Goal: Information Seeking & Learning: Learn about a topic

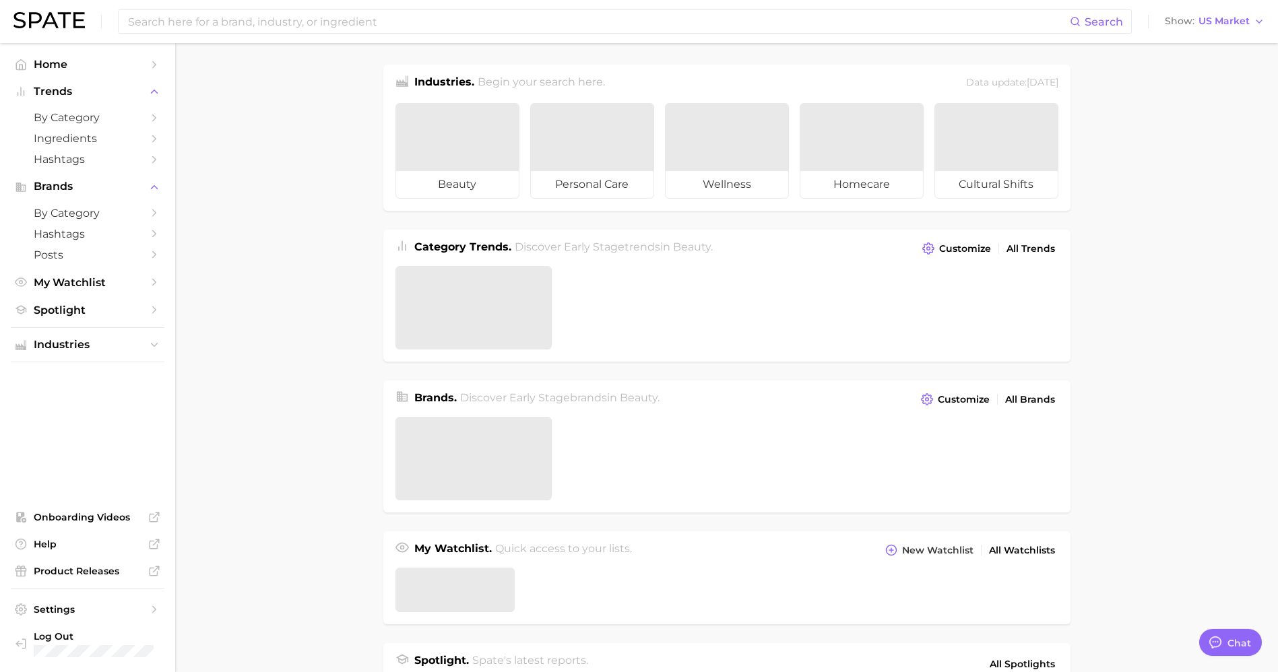
type textarea "x"
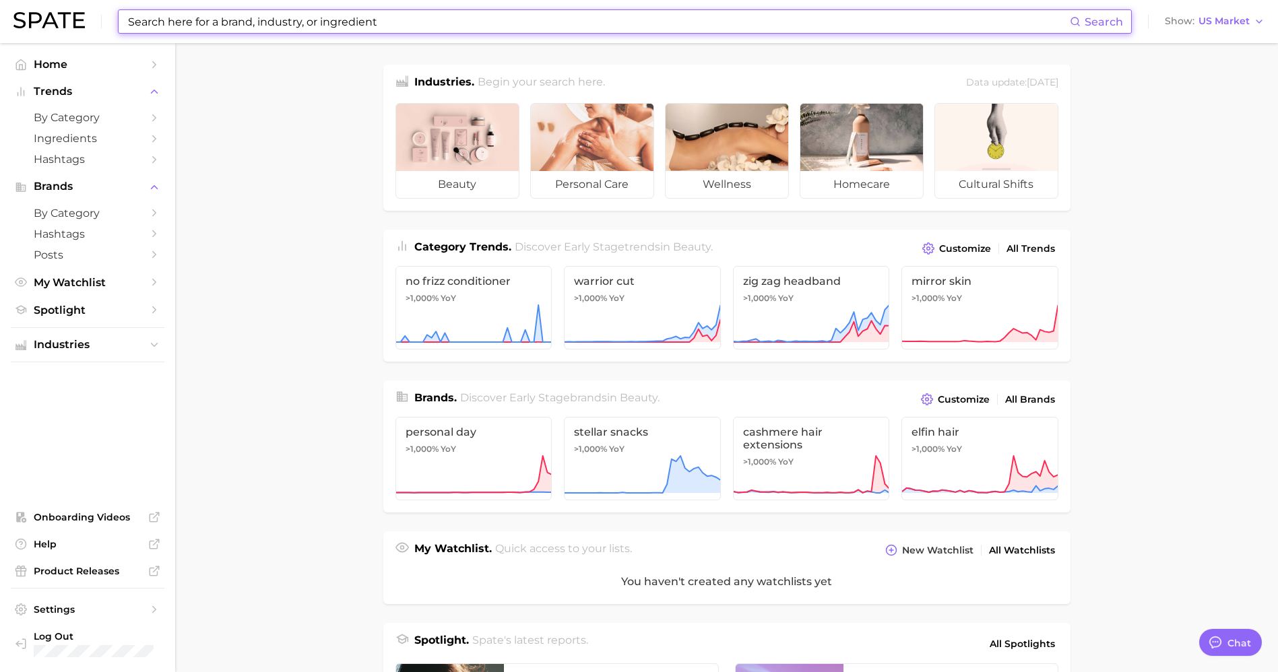
click at [458, 28] on input at bounding box center [598, 21] width 943 height 23
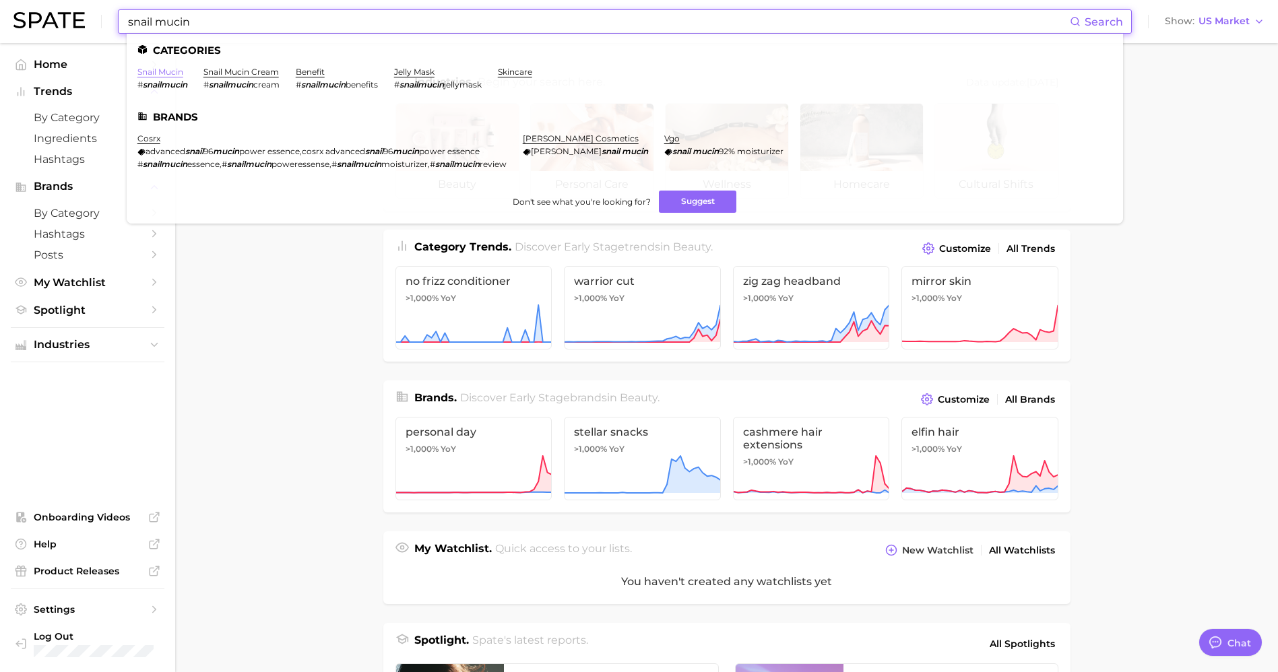
type input "snail mucin"
click at [164, 71] on link "snail mucin" at bounding box center [160, 72] width 46 height 10
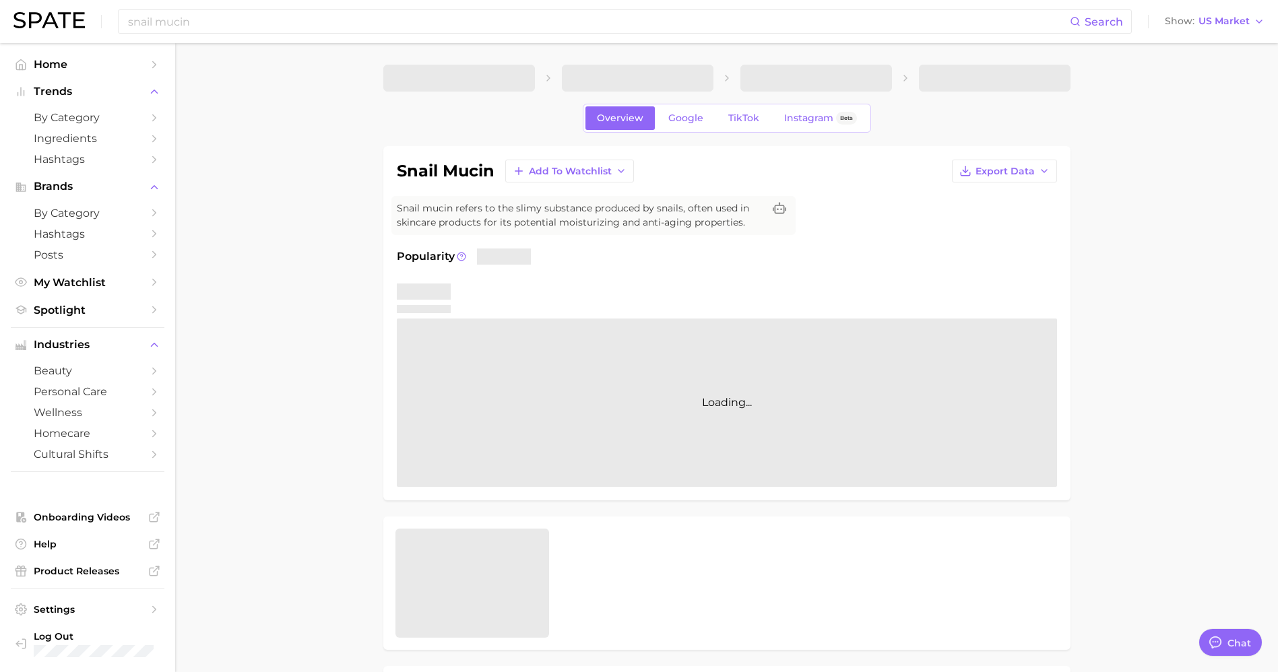
type textarea "x"
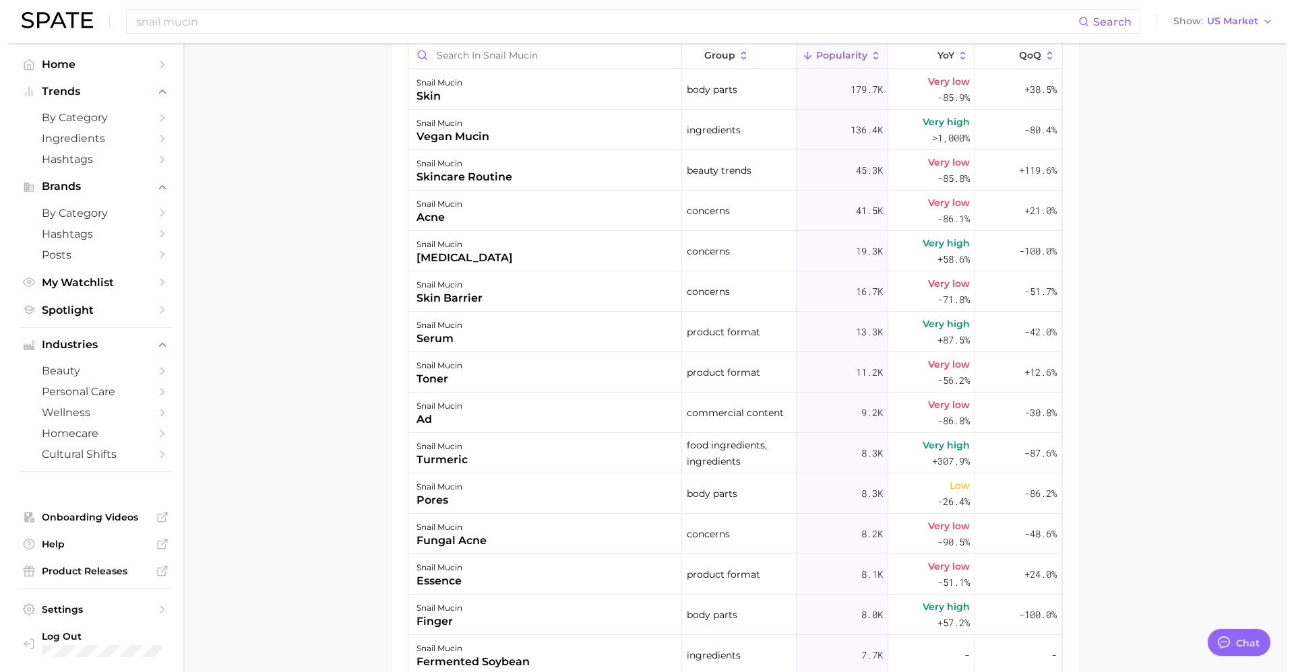
scroll to position [622, 0]
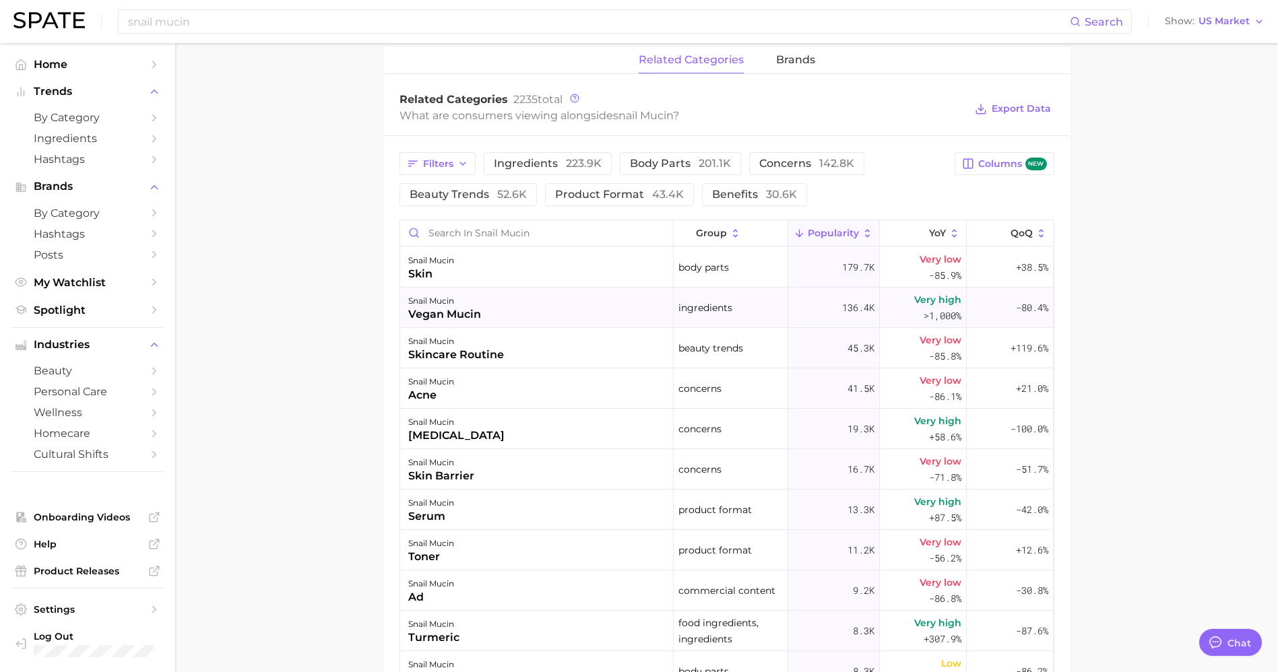
click at [549, 301] on div "snail mucin vegan mucin" at bounding box center [537, 308] width 274 height 40
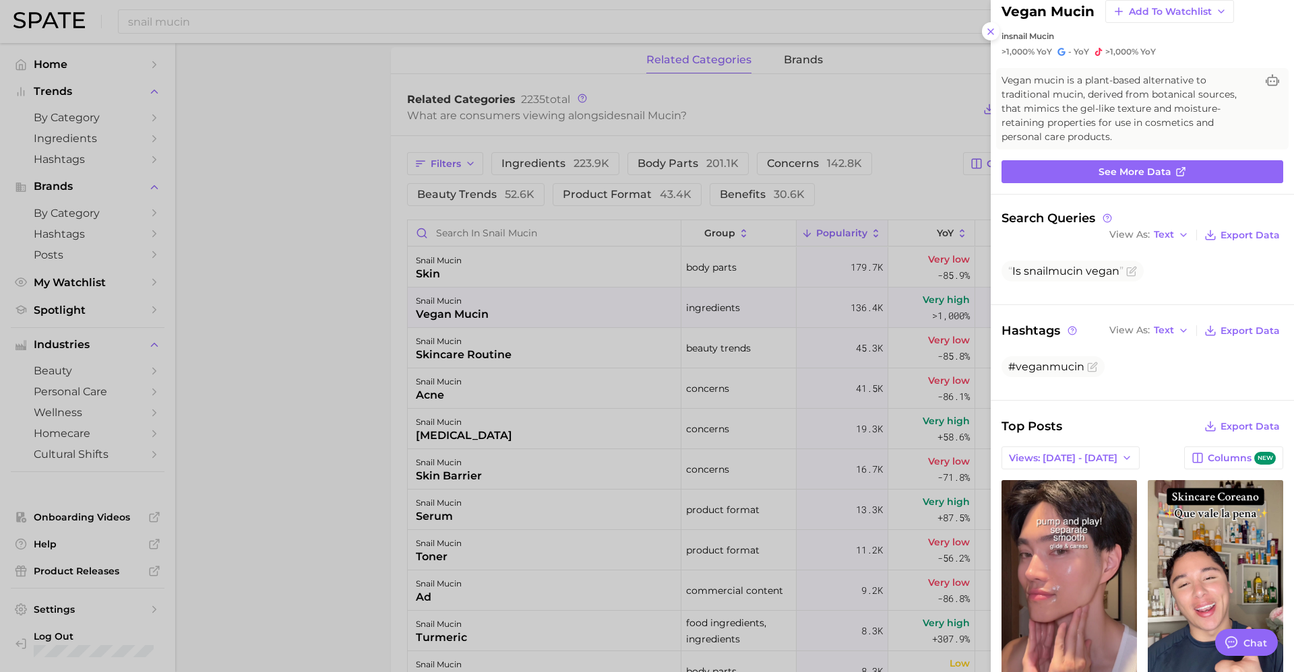
scroll to position [0, 0]
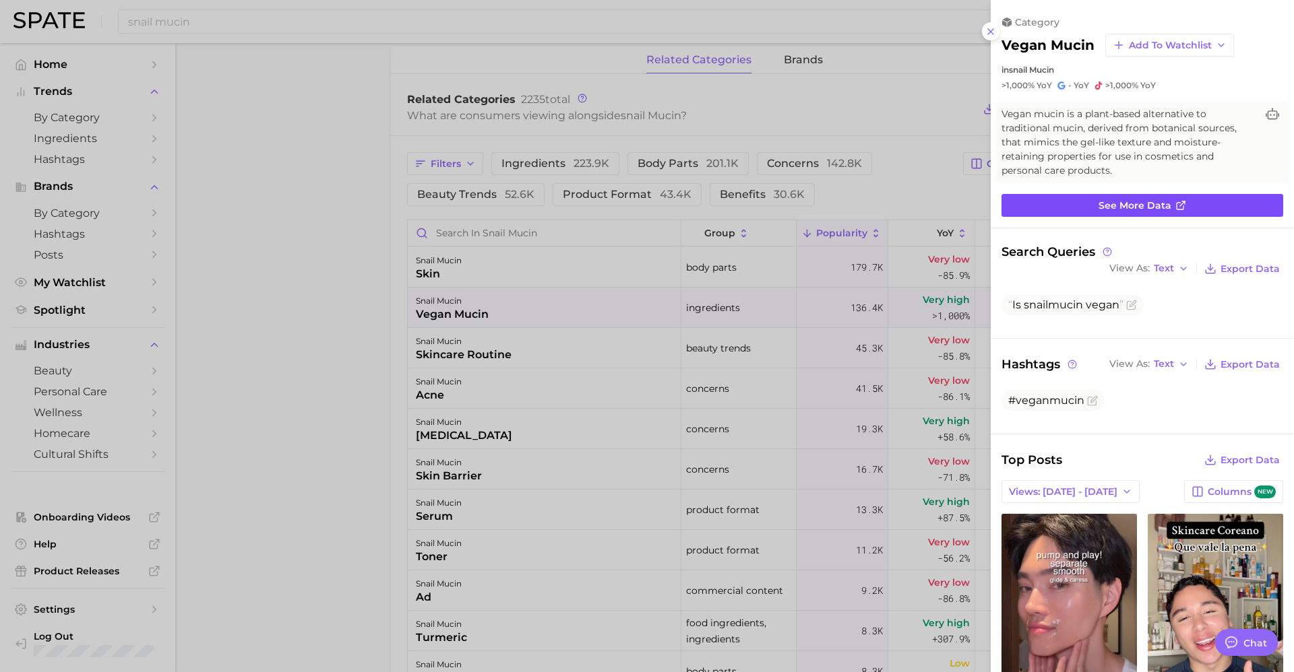
click at [1148, 203] on span "See more data" at bounding box center [1134, 205] width 73 height 11
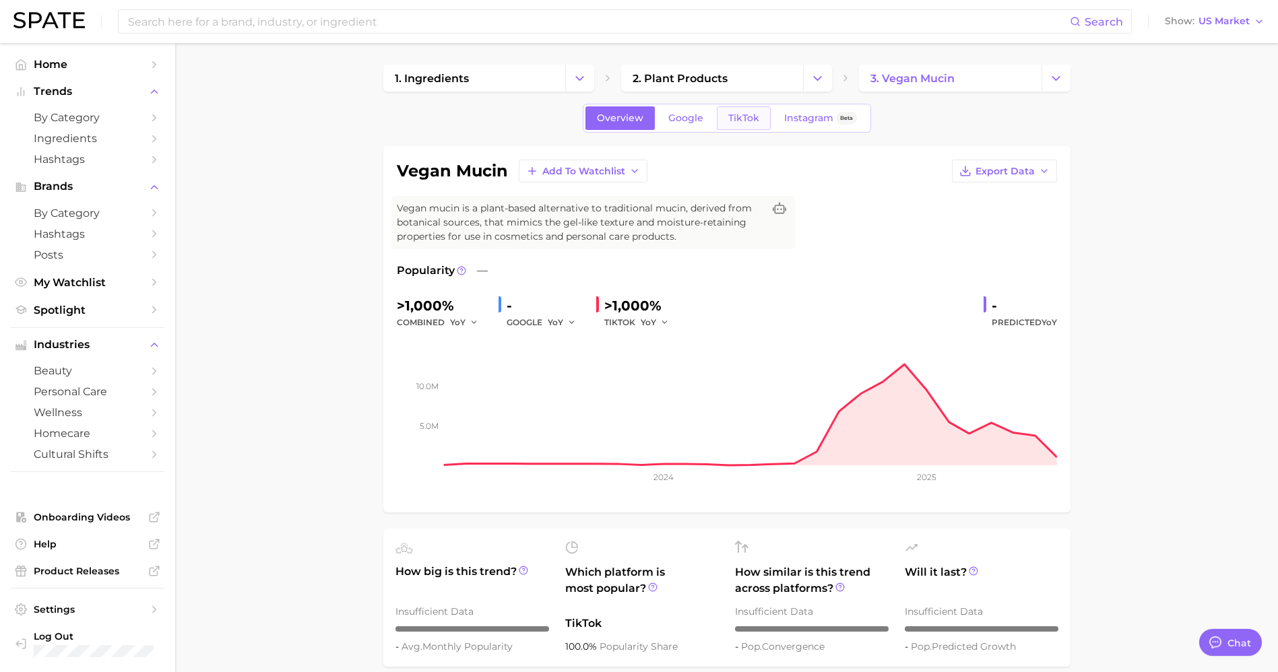
click at [747, 119] on span "TikTok" at bounding box center [743, 118] width 31 height 11
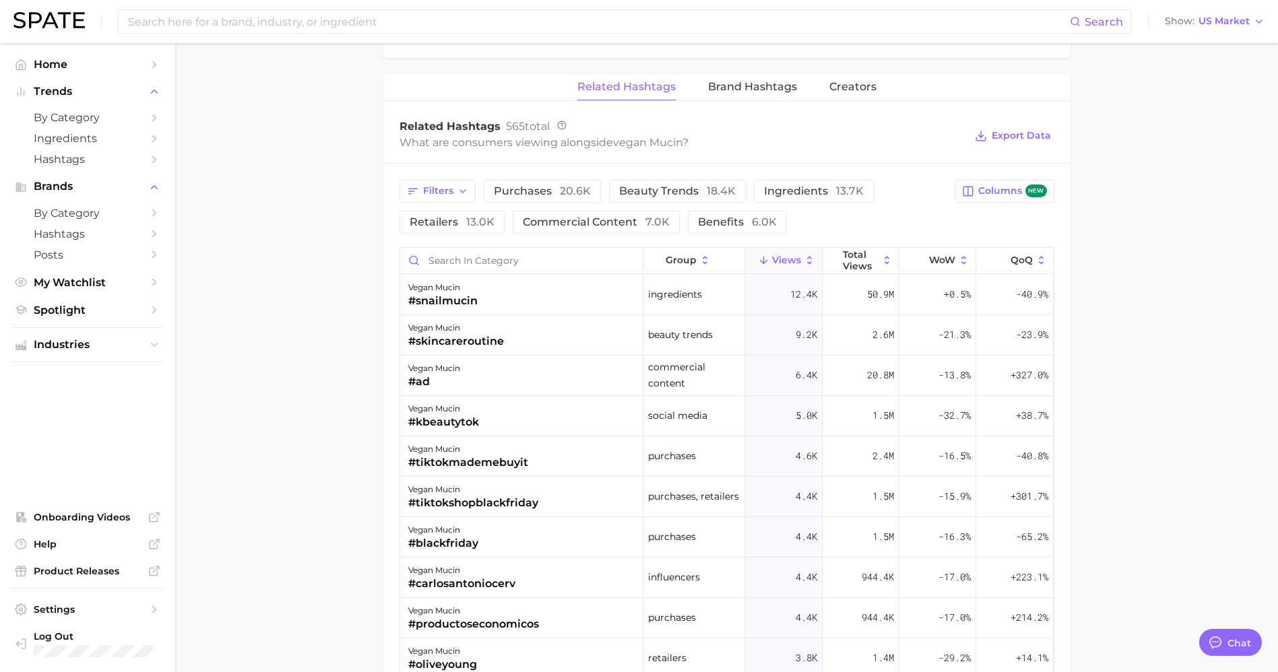
scroll to position [606, 0]
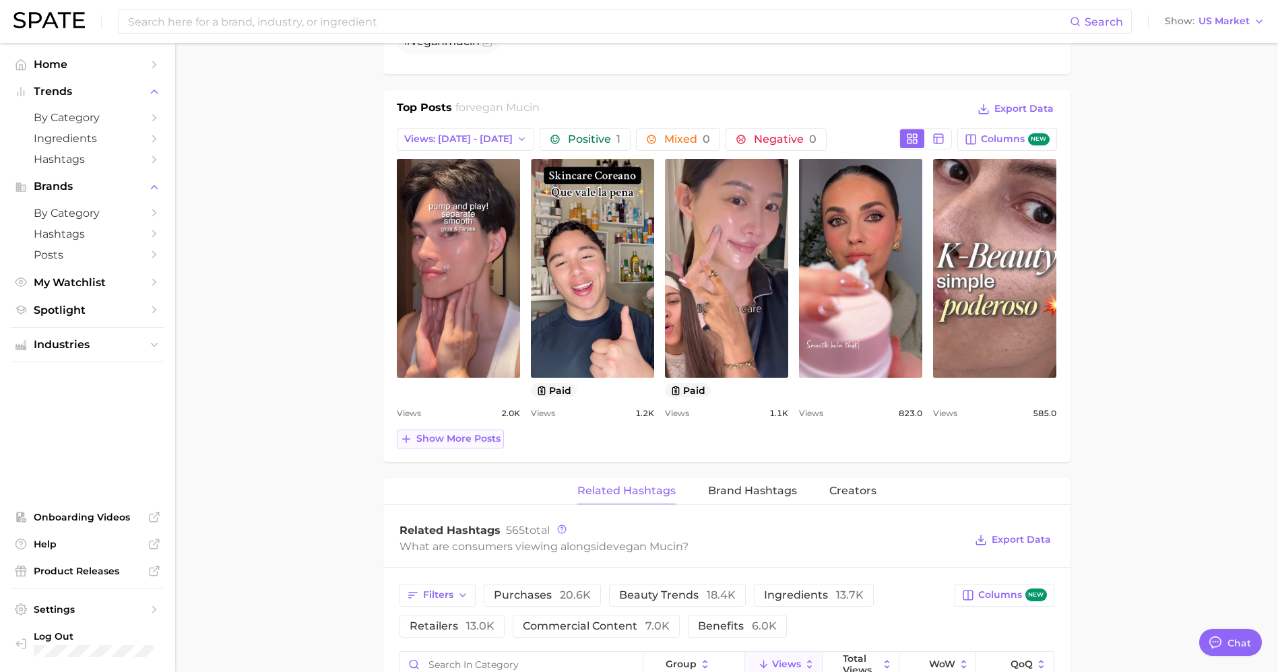
click at [468, 439] on span "Show more posts" at bounding box center [458, 438] width 84 height 11
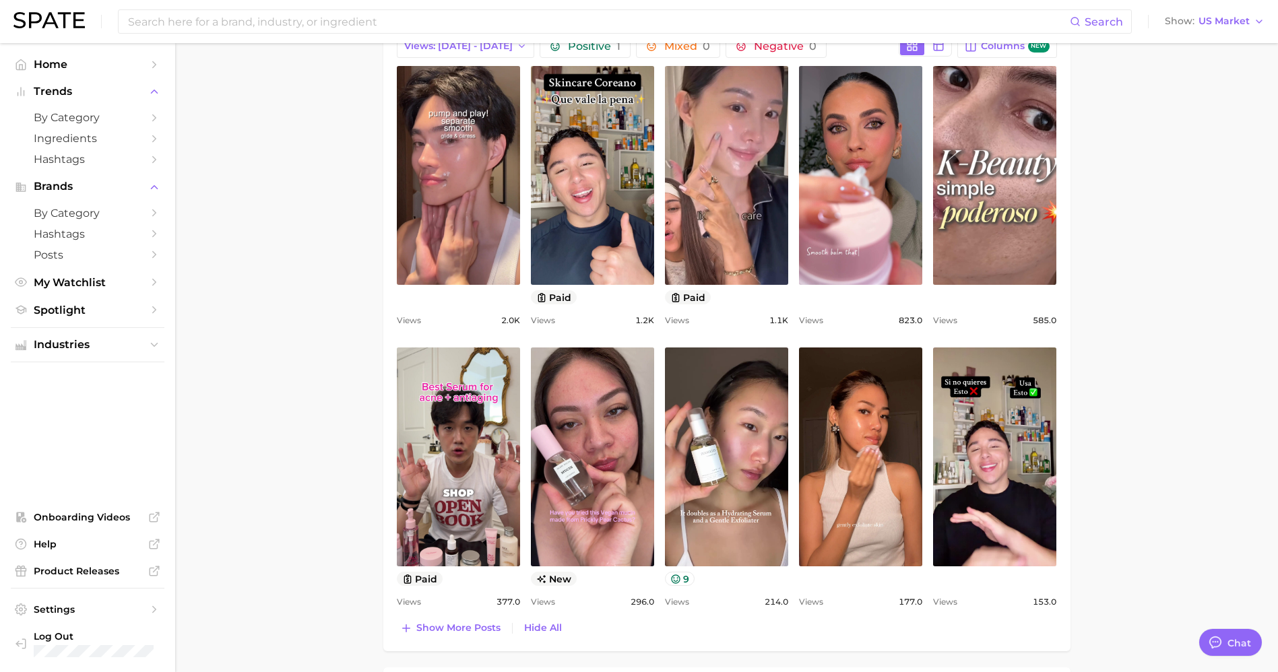
scroll to position [809, 0]
